Goal: Information Seeking & Learning: Find contact information

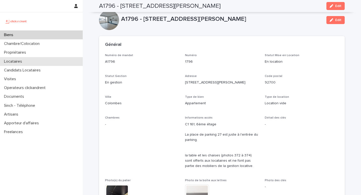
click at [23, 59] on p "Locataires" at bounding box center [14, 61] width 24 height 5
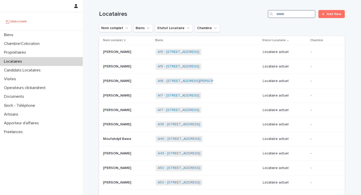
click at [293, 13] on input "Search" at bounding box center [291, 14] width 48 height 8
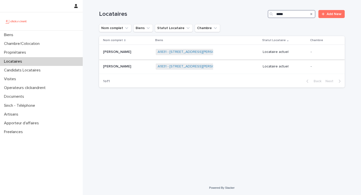
type input "*****"
click at [221, 52] on div "A1831 - 1 rue colette, Aubervilliers 93300 + 0" at bounding box center [207, 52] width 103 height 10
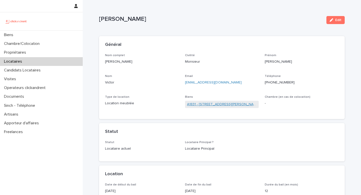
click at [202, 107] on link "A1831 - 1 rue colette, Aubervilliers 93300" at bounding box center [222, 104] width 70 height 5
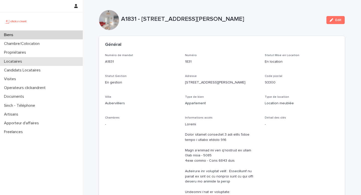
click at [31, 62] on div "Locataires" at bounding box center [41, 61] width 83 height 9
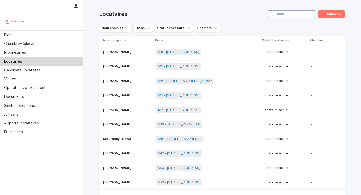
click at [276, 15] on input "Search" at bounding box center [291, 14] width 48 height 8
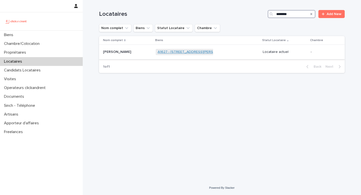
type input "********"
click at [196, 54] on link "A1627 - 20 boulevard Déodat de Séverac, Colomiers 31770" at bounding box center [194, 52] width 73 height 4
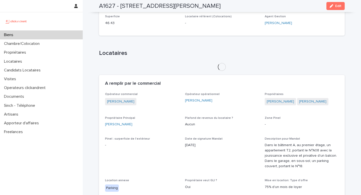
scroll to position [180, 0]
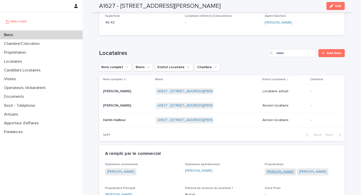
click at [273, 170] on link "Vanessa Groux" at bounding box center [279, 171] width 27 height 5
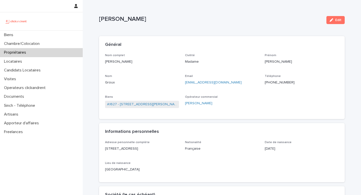
click at [279, 82] on ringoverc2c-number-84e06f14122c "+33612066154" at bounding box center [279, 83] width 30 height 4
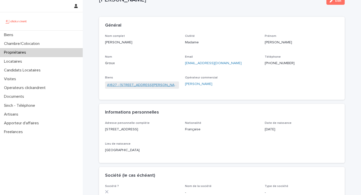
click at [126, 87] on link "A1627 - 20 boulevard Déodat de Séverac, Colomiers 31770" at bounding box center [142, 84] width 70 height 5
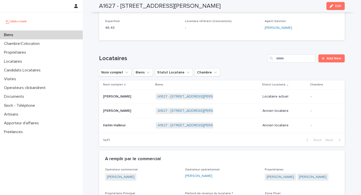
scroll to position [175, 0]
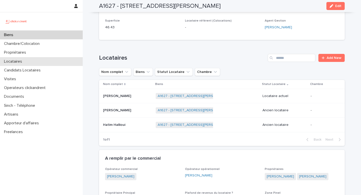
click at [21, 60] on p "Locataires" at bounding box center [14, 61] width 24 height 5
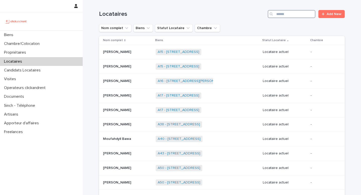
click at [281, 12] on input "Search" at bounding box center [291, 14] width 48 height 8
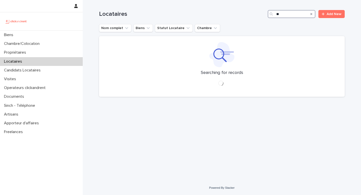
type input "*"
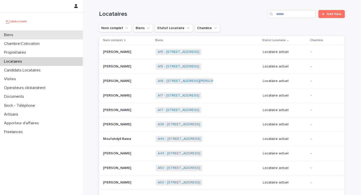
click at [43, 36] on div "Biens" at bounding box center [41, 35] width 83 height 9
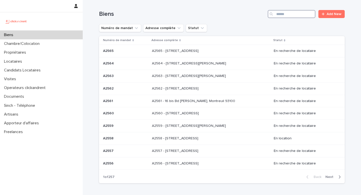
click at [279, 12] on input "Search" at bounding box center [291, 14] width 48 height 8
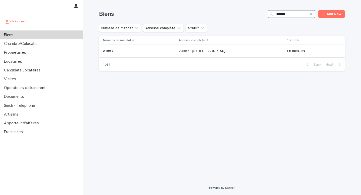
type input "*******"
click at [220, 53] on div "A1967 - 209 Rue du Ménil, Asnières-sur-Seine 92600 A1967 - 209 Rue du Ménil, As…" at bounding box center [231, 51] width 104 height 8
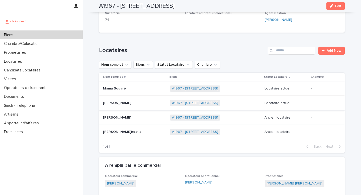
scroll to position [188, 0]
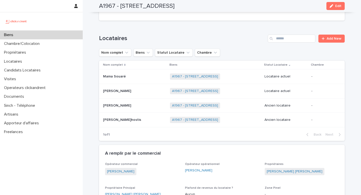
click at [126, 88] on div "Abdramane Diabate Abdramane Diabate" at bounding box center [134, 91] width 63 height 8
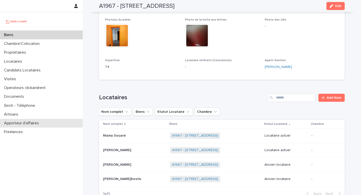
scroll to position [129, 0]
click at [110, 30] on img at bounding box center [117, 35] width 24 height 24
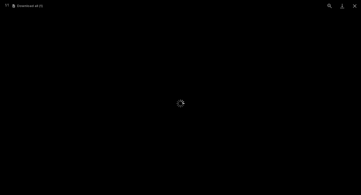
click at [148, 95] on img at bounding box center [180, 104] width 69 height 92
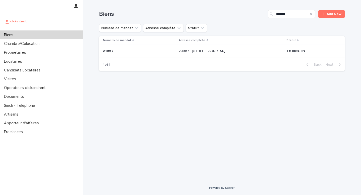
click at [130, 48] on div "A1967 A1967" at bounding box center [139, 51] width 72 height 8
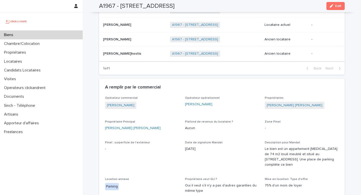
scroll to position [252, 0]
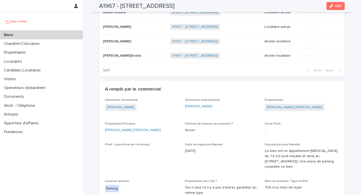
click at [117, 38] on p "Chloé Mota" at bounding box center [117, 40] width 29 height 5
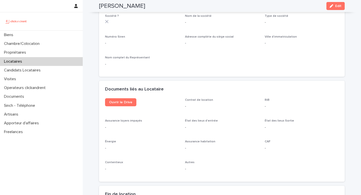
scroll to position [486, 0]
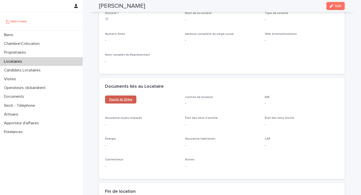
click at [122, 100] on span "Ouvrir le Drive" at bounding box center [120, 100] width 23 height 4
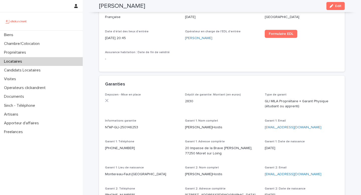
scroll to position [0, 0]
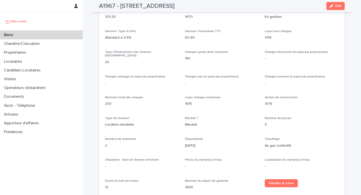
scroll to position [449, 0]
drag, startPoint x: 115, startPoint y: 6, endPoint x: 91, endPoint y: 6, distance: 24.3
click at [91, 6] on div "A1967 - 209 Rue du Ménil, Asnières-sur-Seine 92600 Edit" at bounding box center [221, 6] width 269 height 12
copy h2 "A1967"
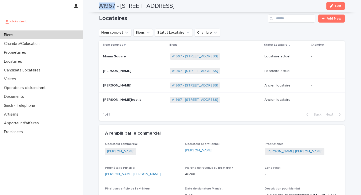
scroll to position [209, 0]
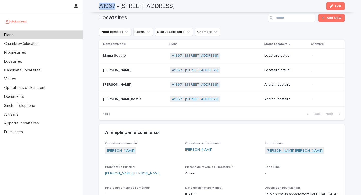
click at [300, 148] on link "Ana Isabel Galiano Rodriguez" at bounding box center [294, 150] width 56 height 5
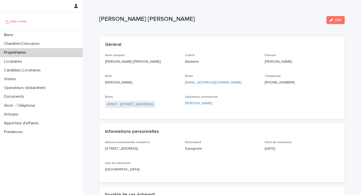
click at [277, 81] on ringoverc2c-number-84e06f14122c "+33652065692" at bounding box center [279, 83] width 30 height 4
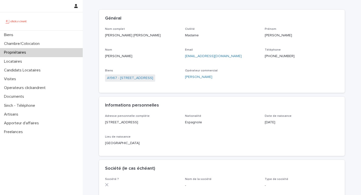
scroll to position [27, 0]
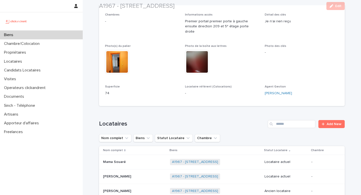
scroll to position [104, 0]
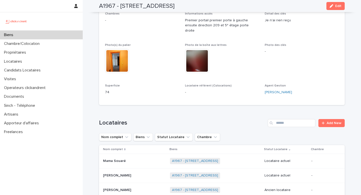
click at [123, 158] on p "Mama Souaré" at bounding box center [115, 160] width 24 height 5
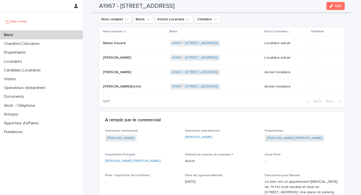
scroll to position [221, 0]
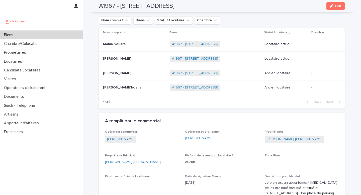
click at [116, 41] on p "Mama Souaré" at bounding box center [115, 43] width 24 height 5
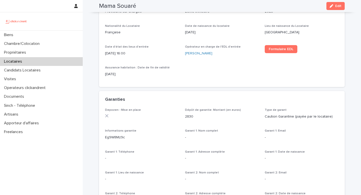
scroll to position [221, 0]
drag, startPoint x: 183, startPoint y: 115, endPoint x: 203, endPoint y: 116, distance: 19.8
click at [203, 116] on div "Depozen - Mise en place Dépôt de garantie: Montant (en euros) 2830 Type de gara…" at bounding box center [221, 167] width 233 height 119
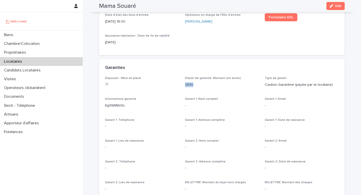
scroll to position [254, 0]
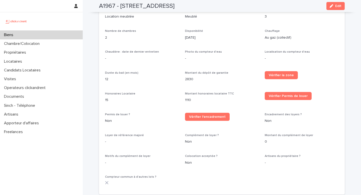
scroll to position [568, 0]
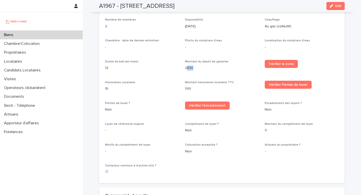
drag, startPoint x: 188, startPoint y: 61, endPoint x: 220, endPoint y: 61, distance: 32.8
click at [220, 65] on p "2830" at bounding box center [222, 67] width 74 height 5
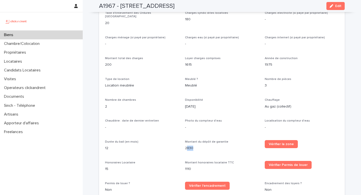
scroll to position [491, 0]
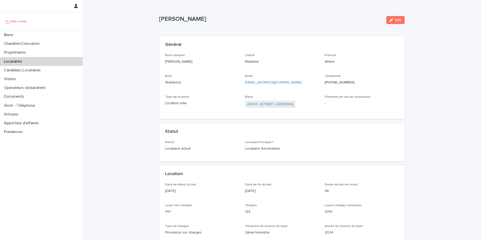
click at [23, 64] on p "Locataires" at bounding box center [14, 61] width 24 height 5
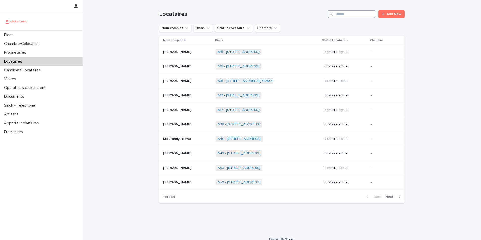
click at [343, 15] on input "Search" at bounding box center [352, 14] width 48 height 8
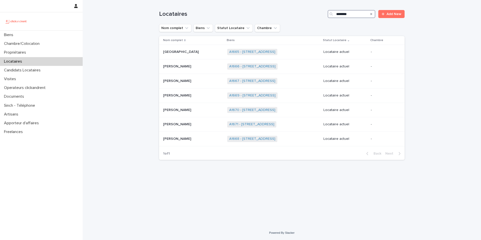
type input "********"
click at [203, 139] on p at bounding box center [193, 139] width 60 height 4
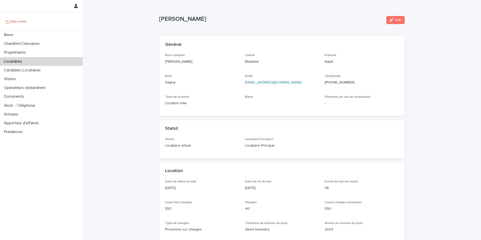
click at [181, 61] on p "[PERSON_NAME]" at bounding box center [202, 61] width 74 height 5
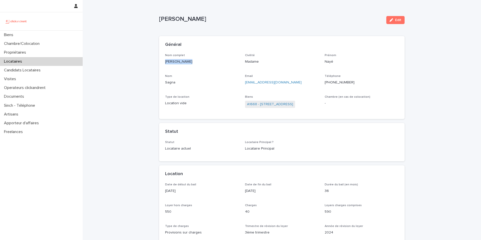
click at [181, 61] on p "[PERSON_NAME]" at bounding box center [202, 61] width 74 height 5
click at [269, 104] on link "A1668 - [STREET_ADDRESS]" at bounding box center [270, 104] width 46 height 5
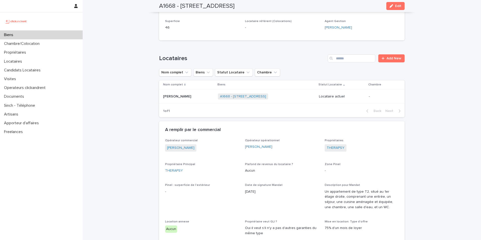
scroll to position [179, 0]
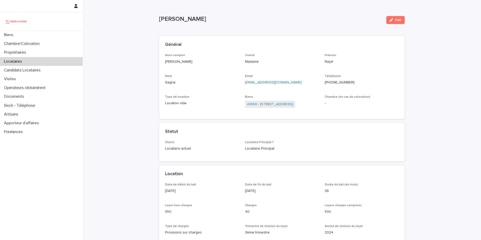
click at [177, 62] on p "[PERSON_NAME]" at bounding box center [202, 61] width 74 height 5
copy p "[PERSON_NAME]"
drag, startPoint x: 289, startPoint y: 82, endPoint x: 243, endPoint y: 84, distance: 45.9
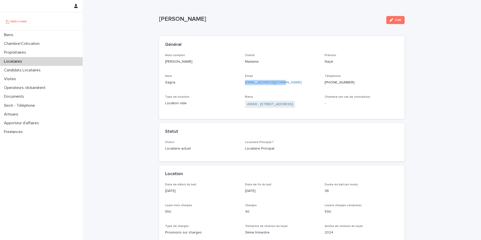
click at [243, 84] on div "Nom complet [PERSON_NAME] Civilité Madame Prénom Nayé Nom Sagna Email [EMAIL_AD…" at bounding box center [281, 84] width 233 height 60
copy link "[EMAIL_ADDRESS][DOMAIN_NAME]"
click at [352, 81] on p "[PHONE_NUMBER]" at bounding box center [362, 82] width 74 height 5
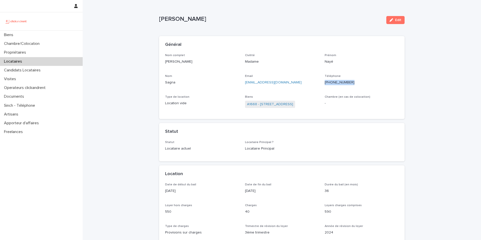
copy ringoverc2c-number-84e06f14122c "[PHONE_NUMBER]"
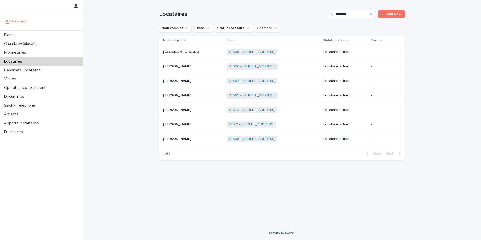
click at [189, 124] on p "[PERSON_NAME]" at bounding box center [177, 123] width 29 height 5
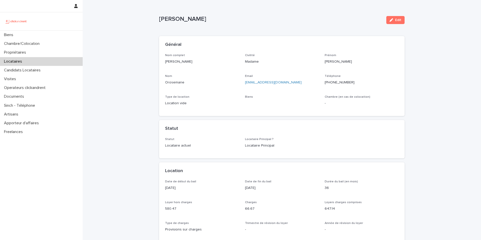
click at [194, 63] on p "[PERSON_NAME]" at bounding box center [202, 61] width 74 height 5
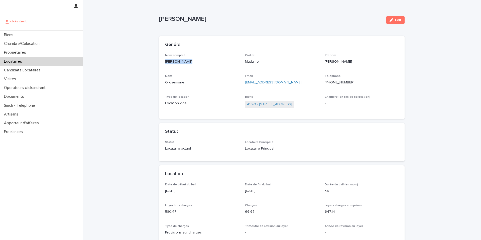
copy p "[PERSON_NAME]"
drag, startPoint x: 297, startPoint y: 81, endPoint x: 245, endPoint y: 84, distance: 51.4
click at [245, 84] on p "[EMAIL_ADDRESS][DOMAIN_NAME]" at bounding box center [282, 82] width 74 height 5
copy link "[EMAIL_ADDRESS][DOMAIN_NAME]"
drag, startPoint x: 361, startPoint y: 81, endPoint x: 339, endPoint y: 85, distance: 22.6
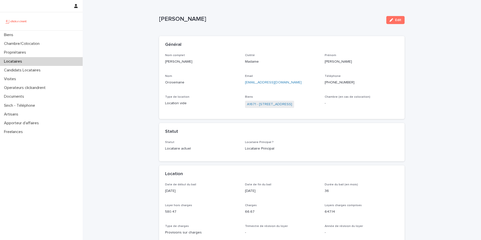
click at [338, 85] on div "Téléphone [PHONE_NUMBER]" at bounding box center [362, 81] width 74 height 15
drag, startPoint x: 353, startPoint y: 82, endPoint x: 325, endPoint y: 82, distance: 28.0
click at [325, 82] on p "[PHONE_NUMBER]" at bounding box center [362, 82] width 74 height 5
copy ringoverc2c-84e06f14122c "[PHONE_NUMBER]"
click at [360, 83] on p "[PHONE_NUMBER]" at bounding box center [362, 82] width 74 height 5
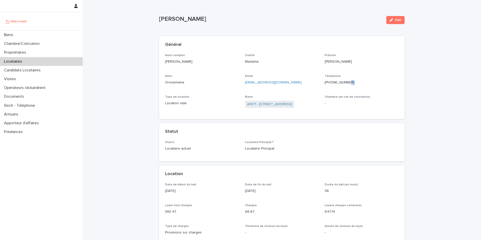
click at [360, 83] on p "[PHONE_NUMBER]" at bounding box center [362, 82] width 74 height 5
copy ringoverc2c-number-84e06f14122c "[PHONE_NUMBER]"
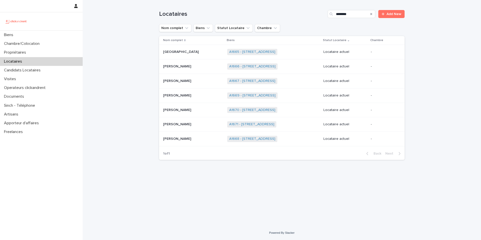
click at [203, 107] on div "[PERSON_NAME] [PERSON_NAME]" at bounding box center [193, 110] width 60 height 8
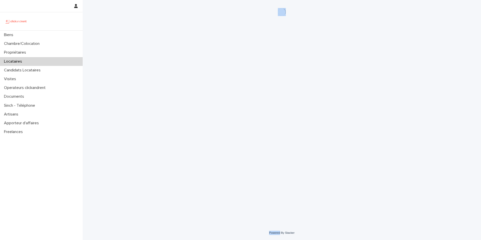
click at [203, 107] on div "Loading... Saving… Loading... Saving…" at bounding box center [282, 106] width 250 height 213
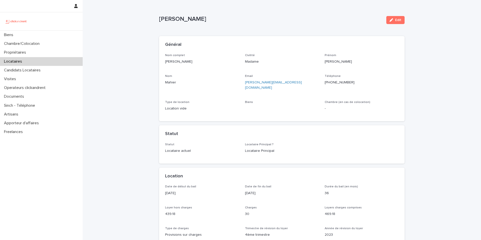
click at [183, 61] on p "[PERSON_NAME]" at bounding box center [202, 61] width 74 height 5
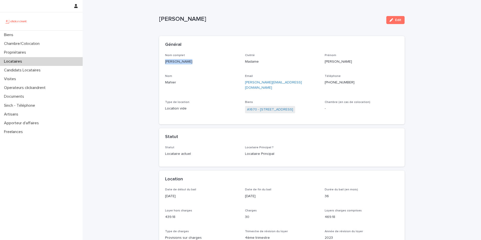
copy p "[PERSON_NAME]"
drag, startPoint x: 291, startPoint y: 81, endPoint x: 243, endPoint y: 83, distance: 48.1
click at [243, 83] on div "Nom complet [PERSON_NAME] Civilité Madame [PERSON_NAME] [PERSON_NAME] Email [PE…" at bounding box center [281, 86] width 233 height 65
copy link "[PERSON_NAME][EMAIL_ADDRESS][DOMAIN_NAME]"
click at [358, 83] on p "[PHONE_NUMBER]" at bounding box center [362, 82] width 74 height 5
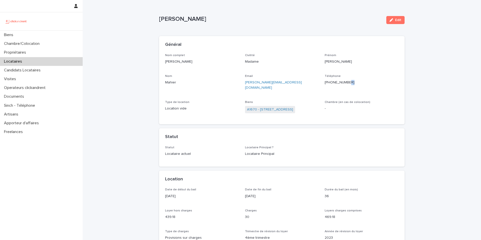
click at [358, 83] on p "[PHONE_NUMBER]" at bounding box center [362, 82] width 74 height 5
copy ringoverc2c-number-84e06f14122c "[PHONE_NUMBER]"
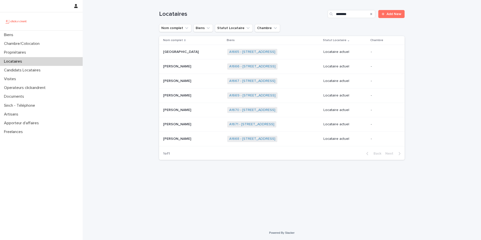
click at [195, 96] on p at bounding box center [193, 95] width 60 height 4
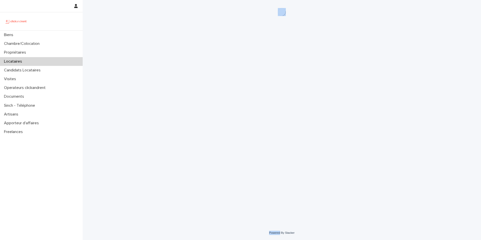
click at [195, 96] on div "Loading... Saving… Loading... Saving…" at bounding box center [282, 106] width 250 height 213
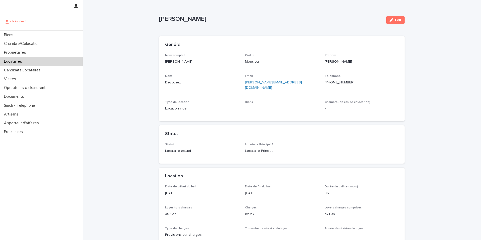
click at [182, 67] on div "Nom complet [PERSON_NAME]" at bounding box center [202, 61] width 74 height 15
click at [182, 63] on p "[PERSON_NAME]" at bounding box center [202, 61] width 74 height 5
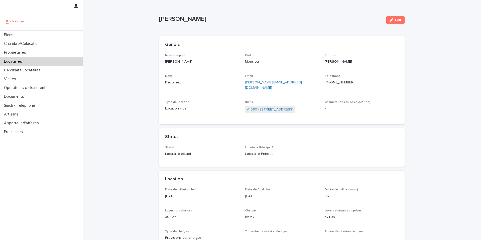
click at [182, 63] on p "[PERSON_NAME]" at bounding box center [202, 61] width 74 height 5
click at [281, 85] on div "Email [PERSON_NAME][EMAIL_ADDRESS][DOMAIN_NAME]" at bounding box center [282, 84] width 74 height 20
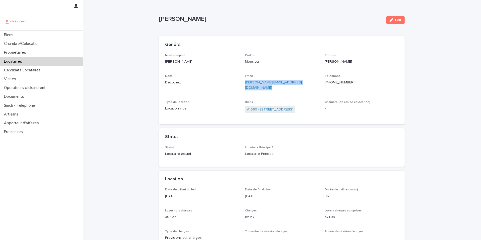
click at [358, 83] on p "[PHONE_NUMBER]" at bounding box center [362, 82] width 74 height 5
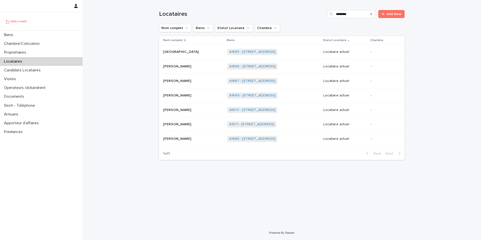
click at [180, 81] on p "[PERSON_NAME]" at bounding box center [177, 80] width 29 height 5
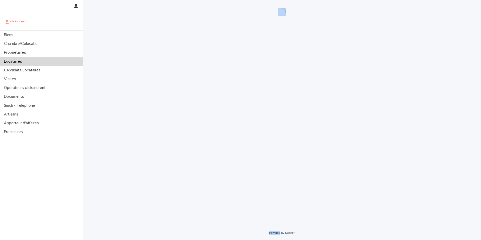
click at [180, 81] on div "Loading... Saving… Loading... Saving…" at bounding box center [282, 106] width 250 height 213
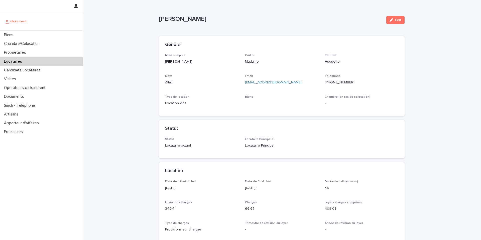
click at [270, 73] on div "Nom complet [PERSON_NAME] Civilité Madame Prénom Huguette Nom Allain Email [EMA…" at bounding box center [281, 82] width 233 height 57
click at [191, 60] on p "[PERSON_NAME]" at bounding box center [202, 61] width 74 height 5
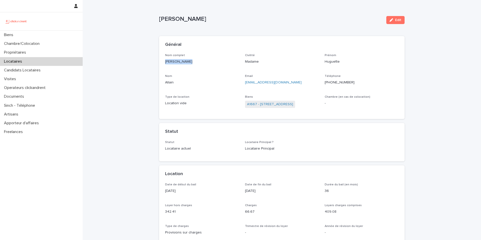
click at [191, 60] on p "[PERSON_NAME]" at bounding box center [202, 61] width 74 height 5
click at [276, 82] on p "[EMAIL_ADDRESS][DOMAIN_NAME]" at bounding box center [282, 82] width 74 height 5
click at [357, 83] on p "[PHONE_NUMBER]" at bounding box center [362, 82] width 74 height 5
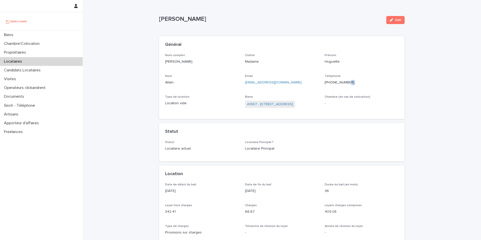
click at [357, 83] on p "[PHONE_NUMBER]" at bounding box center [362, 82] width 74 height 5
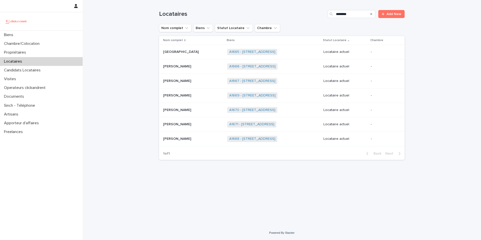
click at [191, 68] on p at bounding box center [193, 66] width 60 height 4
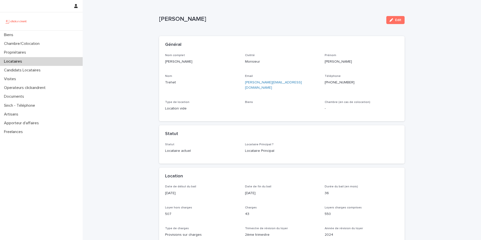
click at [189, 62] on p "[PERSON_NAME]" at bounding box center [202, 61] width 74 height 5
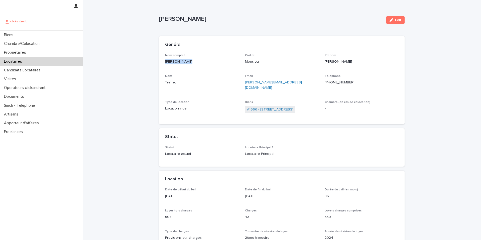
click at [291, 81] on p "[PERSON_NAME][EMAIL_ADDRESS][DOMAIN_NAME]" at bounding box center [282, 85] width 74 height 11
click at [359, 83] on p "[PHONE_NUMBER]" at bounding box center [362, 82] width 74 height 5
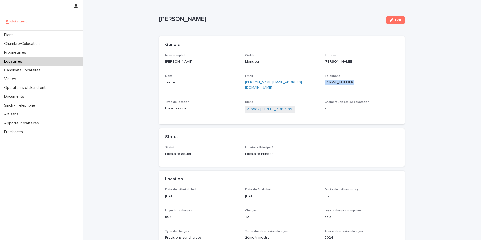
click at [359, 83] on p "[PHONE_NUMBER]" at bounding box center [362, 82] width 74 height 5
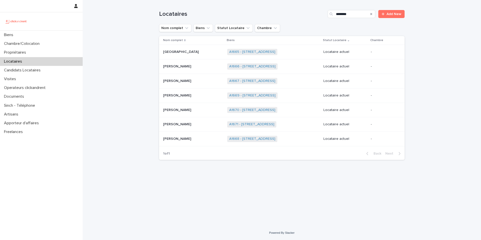
click at [179, 55] on div "[GEOGRAPHIC_DATA]" at bounding box center [193, 52] width 60 height 8
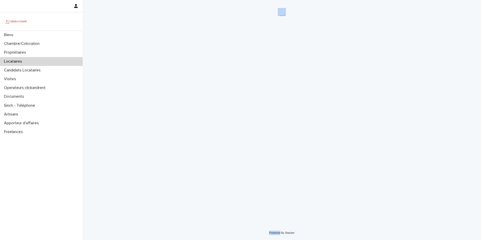
click at [179, 55] on div "Loading... Saving… Loading... Saving…" at bounding box center [282, 106] width 250 height 213
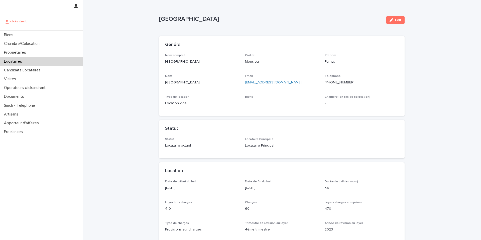
click at [183, 65] on div "Nom complet [PERSON_NAME]" at bounding box center [202, 61] width 74 height 15
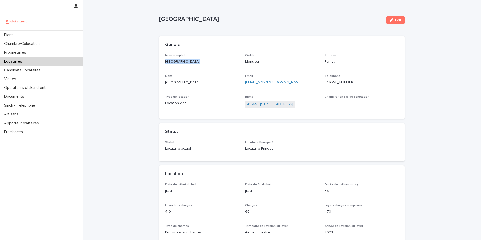
click at [294, 84] on p "[EMAIL_ADDRESS][DOMAIN_NAME]" at bounding box center [282, 82] width 74 height 5
click at [358, 84] on p "[PHONE_NUMBER]" at bounding box center [362, 82] width 74 height 5
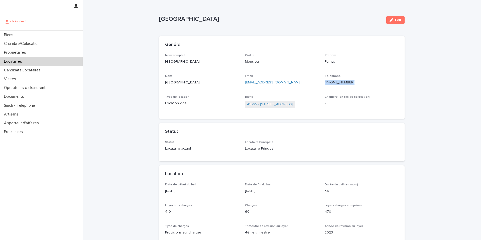
click at [358, 84] on p "[PHONE_NUMBER]" at bounding box center [362, 82] width 74 height 5
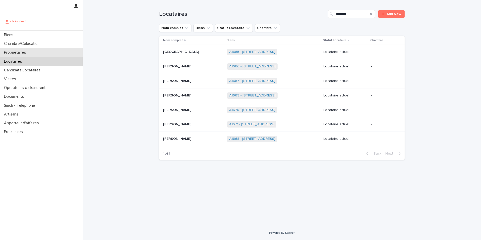
click at [57, 54] on div "Propriétaires" at bounding box center [41, 52] width 83 height 9
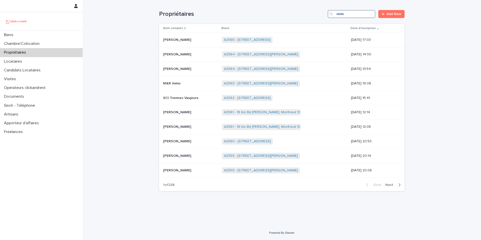
click at [352, 14] on input "Search" at bounding box center [352, 14] width 48 height 8
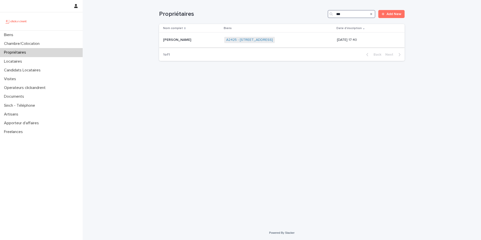
type input "***"
click at [306, 38] on div "A2425 - [STREET_ADDRESS] + 0" at bounding box center [278, 40] width 109 height 10
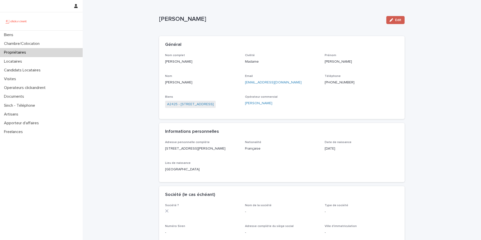
click at [393, 22] on button "Edit" at bounding box center [395, 20] width 18 height 8
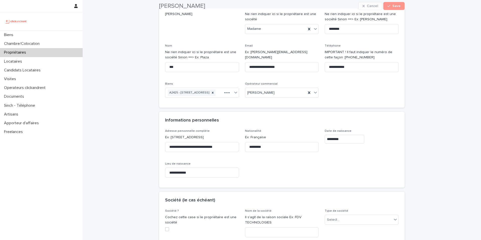
scroll to position [49, 0]
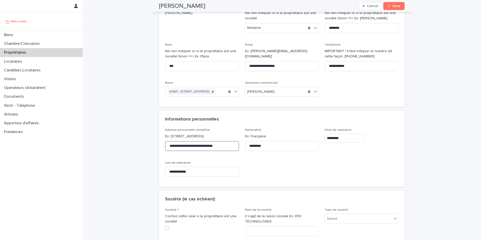
click at [224, 151] on input "**********" at bounding box center [202, 146] width 74 height 10
paste input "**********"
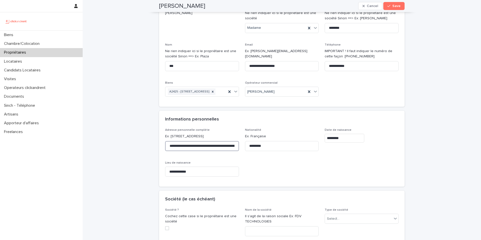
scroll to position [0, 38]
drag, startPoint x: 210, startPoint y: 152, endPoint x: 180, endPoint y: 152, distance: 29.8
click at [180, 151] on input "**********" at bounding box center [202, 146] width 74 height 10
click at [236, 151] on input "**********" at bounding box center [202, 146] width 74 height 10
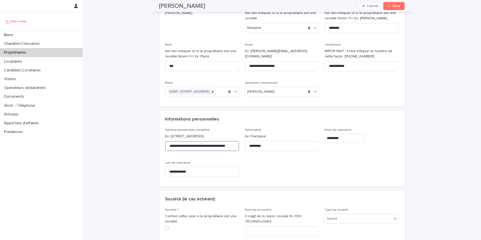
scroll to position [0, 8]
type input "**********"
click at [394, 9] on button "Save" at bounding box center [393, 6] width 21 height 8
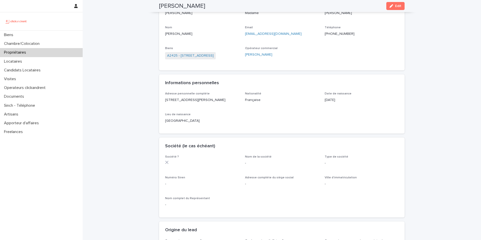
click at [47, 51] on div "Propriétaires" at bounding box center [41, 52] width 83 height 9
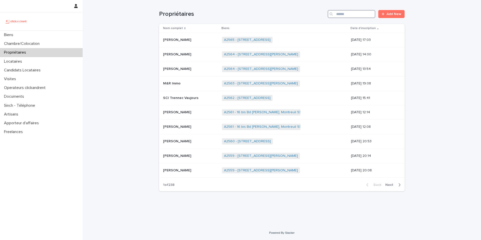
click at [355, 17] on input "Search" at bounding box center [352, 14] width 48 height 8
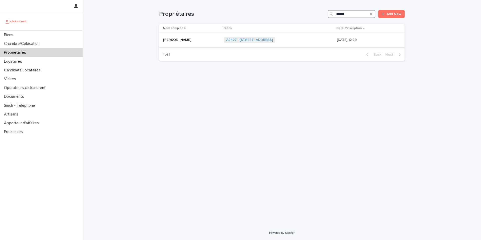
type input "******"
click at [198, 39] on p at bounding box center [191, 40] width 57 height 4
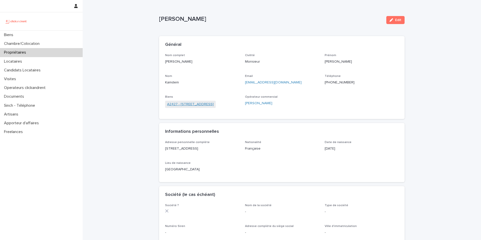
click at [204, 105] on link "A2427 - [STREET_ADDRESS]" at bounding box center [190, 104] width 47 height 5
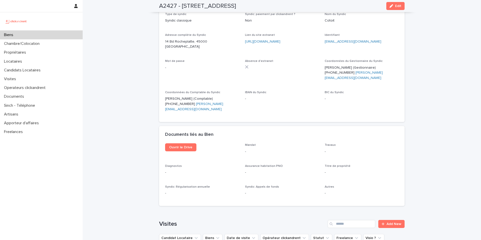
scroll to position [1760, 0]
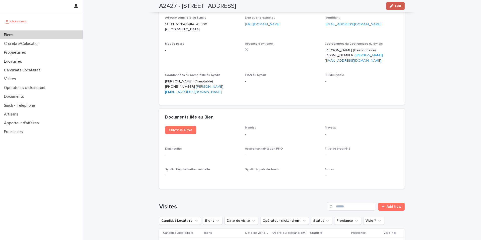
click at [400, 7] on span "Edit" at bounding box center [398, 6] width 6 height 4
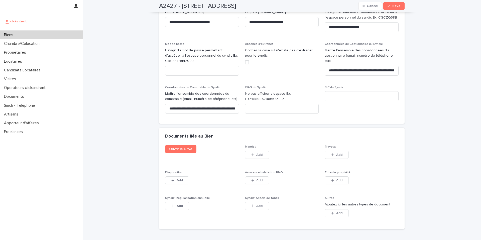
scroll to position [2878, 0]
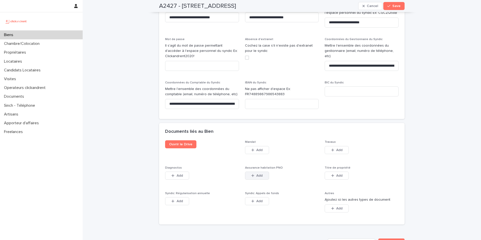
click at [264, 172] on button "Add" at bounding box center [257, 176] width 24 height 8
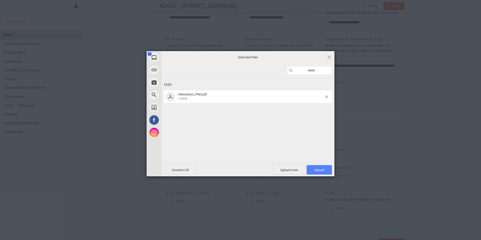
click at [313, 172] on span "Upload 1" at bounding box center [318, 170] width 25 height 10
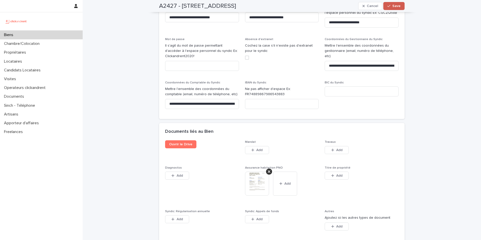
click at [402, 7] on button "Save" at bounding box center [393, 6] width 21 height 8
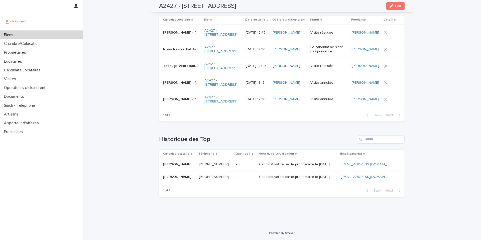
scroll to position [1998, 0]
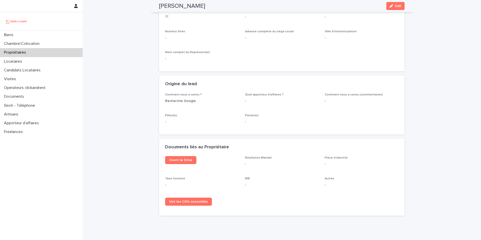
scroll to position [206, 0]
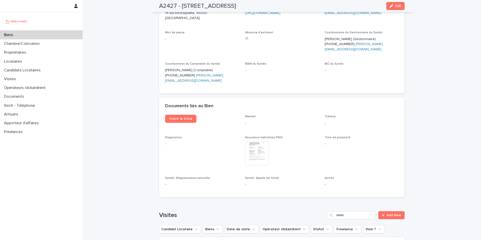
scroll to position [1768, 0]
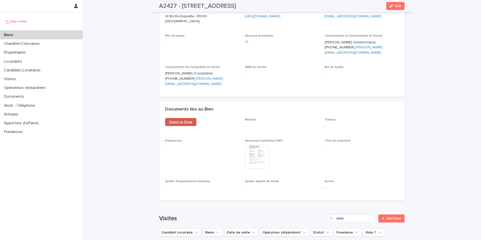
click at [190, 120] on span "Ouvrir le Drive" at bounding box center [180, 122] width 23 height 4
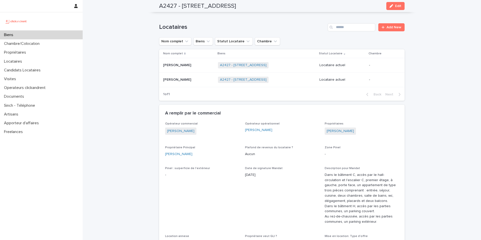
scroll to position [166, 0]
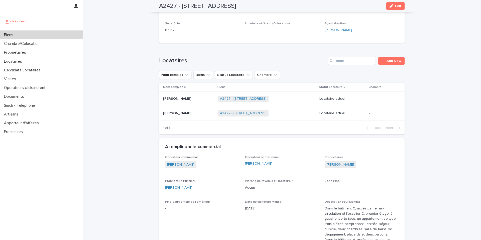
click at [188, 99] on p "[PERSON_NAME]" at bounding box center [177, 98] width 29 height 5
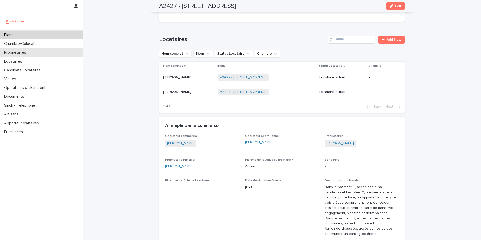
click at [28, 52] on p "Propriétaires" at bounding box center [16, 52] width 28 height 5
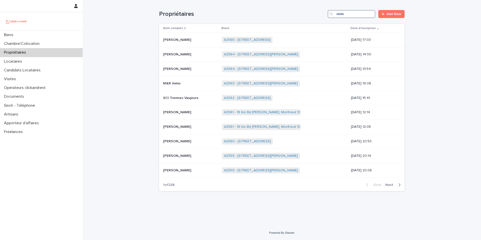
click at [344, 17] on input "Search" at bounding box center [352, 14] width 48 height 8
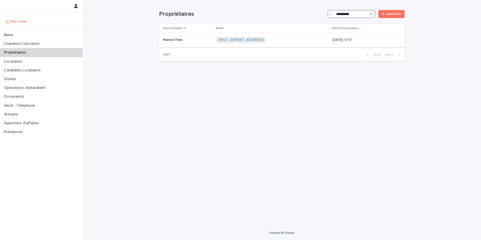
type input "**********"
click at [294, 37] on div "A1921 - [STREET_ADDRESS] + 0" at bounding box center [272, 40] width 112 height 10
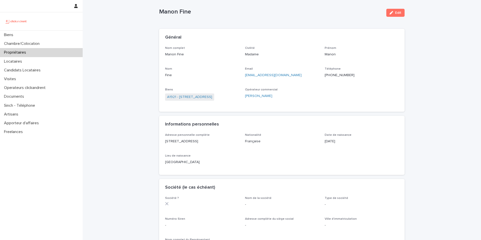
scroll to position [8, 0]
click at [212, 97] on link "A1921 - [STREET_ADDRESS]" at bounding box center [189, 96] width 45 height 5
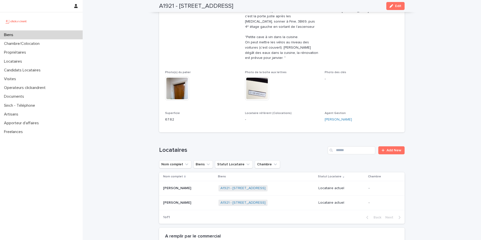
scroll to position [124, 0]
click at [308, 183] on td "A1921 - [STREET_ADDRESS] + 0" at bounding box center [266, 187] width 100 height 15
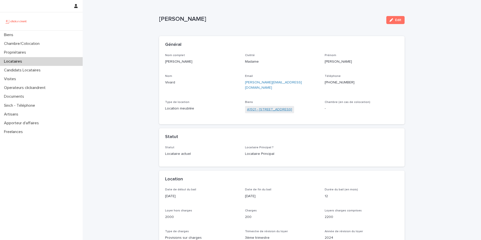
click at [286, 107] on link "A1921 - [STREET_ADDRESS]" at bounding box center [269, 109] width 45 height 5
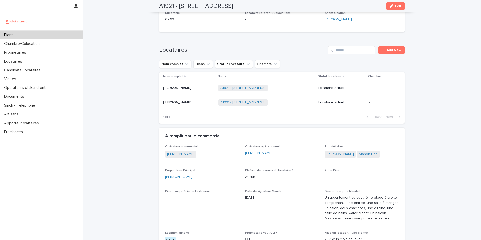
scroll to position [225, 0]
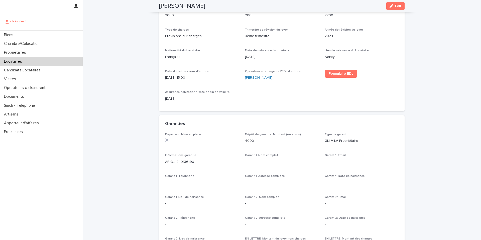
scroll to position [197, 0]
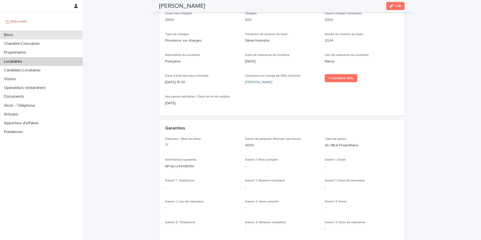
click at [24, 39] on div "Biens" at bounding box center [41, 35] width 83 height 9
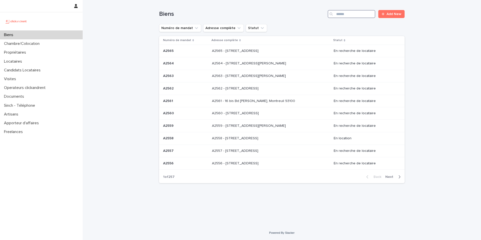
click at [360, 12] on input "Search" at bounding box center [352, 14] width 48 height 8
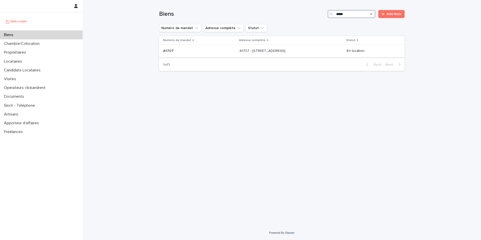
type input "*****"
click at [307, 47] on div "A1707 - [STREET_ADDRESS][GEOGRAPHIC_DATA][STREET_ADDRESS]" at bounding box center [290, 51] width 103 height 8
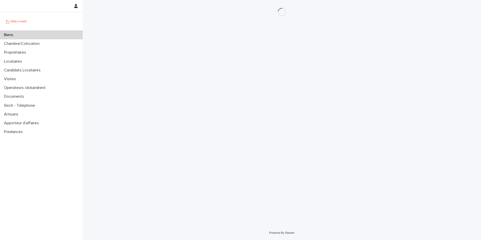
click at [307, 47] on div "Loading... Saving… Loading... Saving…" at bounding box center [282, 106] width 250 height 213
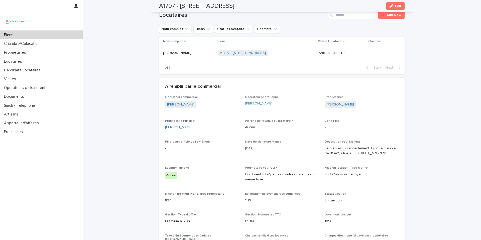
scroll to position [273, 0]
click at [305, 57] on div "A1707 - [STREET_ADDRESS] + 0" at bounding box center [266, 54] width 96 height 10
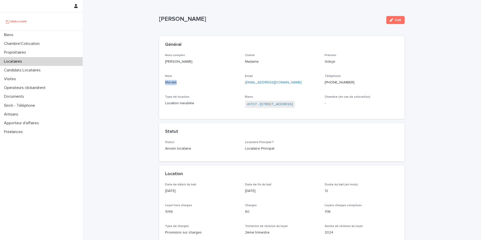
drag, startPoint x: 180, startPoint y: 82, endPoint x: 153, endPoint y: 82, distance: 26.8
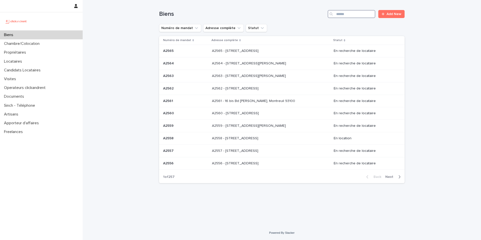
click at [351, 12] on input "Search" at bounding box center [352, 14] width 48 height 8
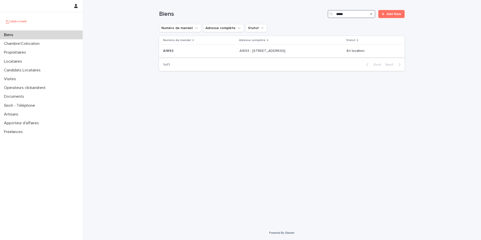
type input "*****"
click at [286, 52] on p "A1893 - 139 Boulevard de Grenelle, Paris 75015" at bounding box center [262, 50] width 47 height 5
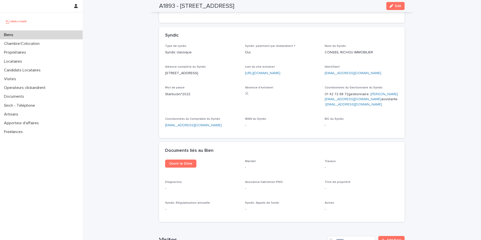
scroll to position [1340, 0]
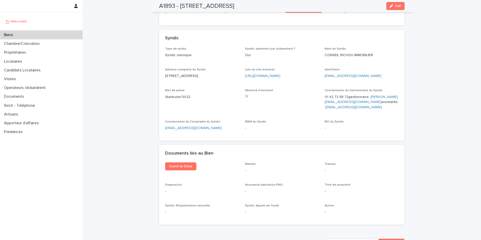
click at [181, 6] on h2 "A1893 - 139 Boulevard de Grenelle, Paris 75015" at bounding box center [196, 6] width 75 height 7
drag, startPoint x: 181, startPoint y: 6, endPoint x: 284, endPoint y: 2, distance: 102.5
click at [284, 3] on div "A1893 - 139 Boulevard de Grenelle, Paris 75015 Edit" at bounding box center [281, 6] width 245 height 12
copy div "139 Boulevard de Grenelle, Paris 75015 Edit"
drag, startPoint x: 349, startPoint y: 93, endPoint x: 325, endPoint y: 89, distance: 24.3
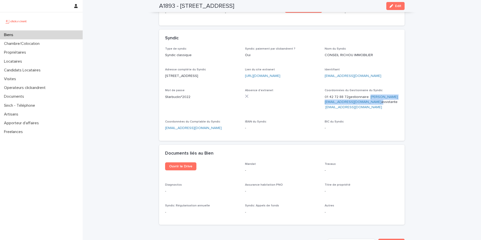
click at [325, 94] on p "01 42 72 88 72 gestionnaire : alexandre.richou@conseil-richou-immobilier.com as…" at bounding box center [362, 102] width 74 height 16
copy p "alexandre.richou@conseil-richou-immobilier.com"
copy link "arichou@conseil-richou-immobilier.com"
drag, startPoint x: 364, startPoint y: 99, endPoint x: 367, endPoint y: 93, distance: 7.5
click at [368, 94] on p "01 42 72 88 72 gestionnaire : alexandre.richou@conseil-richou-immobilier.com as…" at bounding box center [362, 102] width 74 height 16
